Goal: Information Seeking & Learning: Learn about a topic

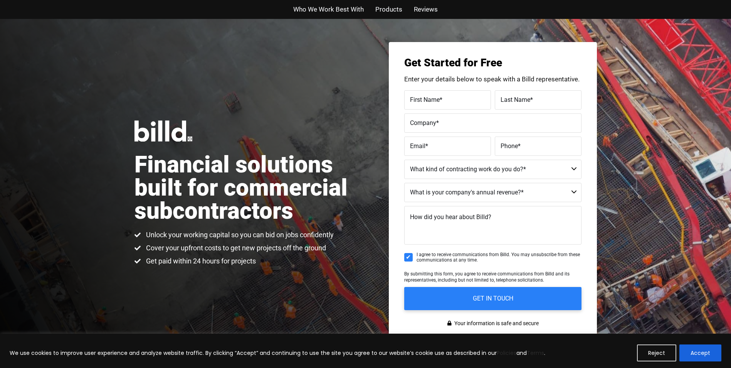
click at [276, 103] on div "Financial solutions built for commercial subcontractors Unlock your working cap…" at bounding box center [365, 193] width 731 height 348
click at [209, 75] on div "Financial solutions built for commercial subcontractors Unlock your working cap…" at bounding box center [365, 193] width 731 height 348
drag, startPoint x: 655, startPoint y: 2, endPoint x: 319, endPoint y: 79, distance: 344.1
click at [319, 79] on div "Financial solutions built for commercial subcontractors Unlock your working cap…" at bounding box center [365, 193] width 731 height 348
click at [267, 96] on div "Financial solutions built for commercial subcontractors Unlock your working cap…" at bounding box center [365, 193] width 731 height 348
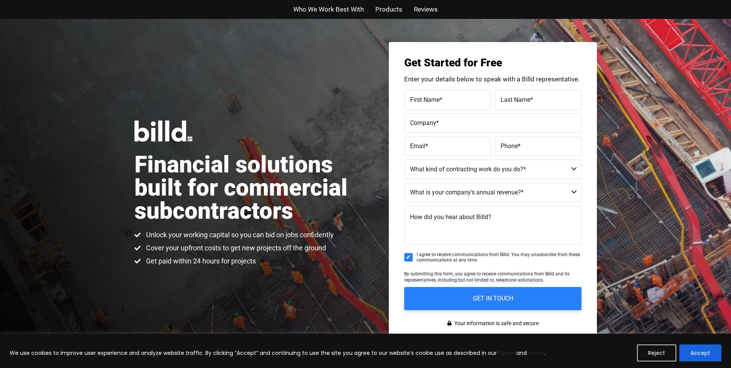
click at [342, 7] on span "Who We Work Best With" at bounding box center [328, 9] width 71 height 11
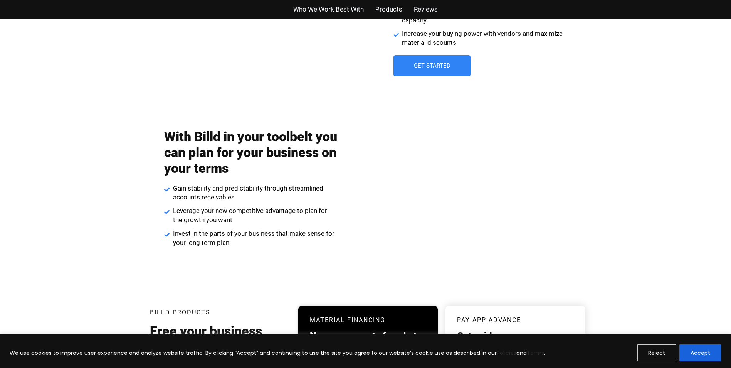
scroll to position [1379, 0]
